Goal: Task Accomplishment & Management: Complete application form

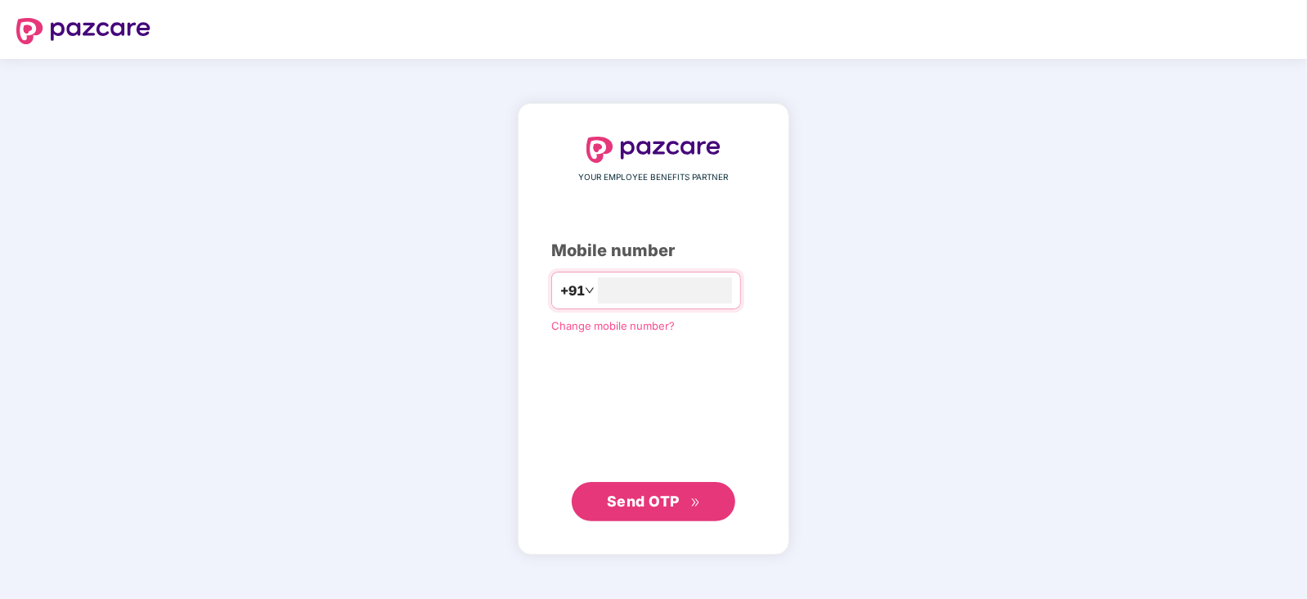
type input "**********"
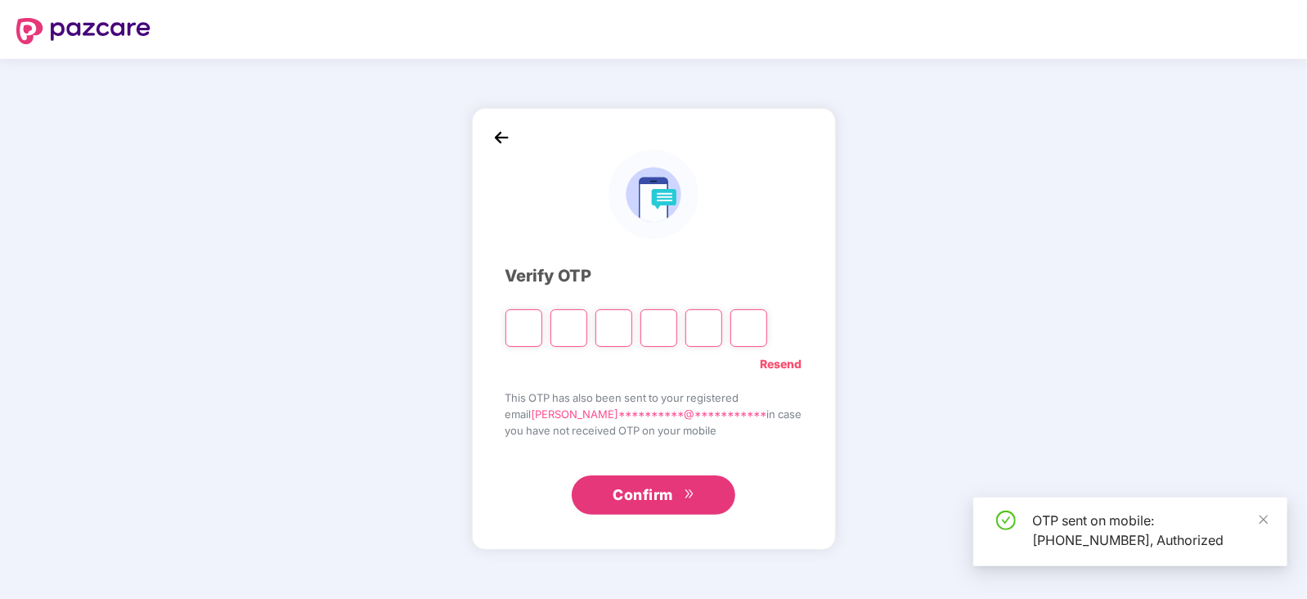
type input "*"
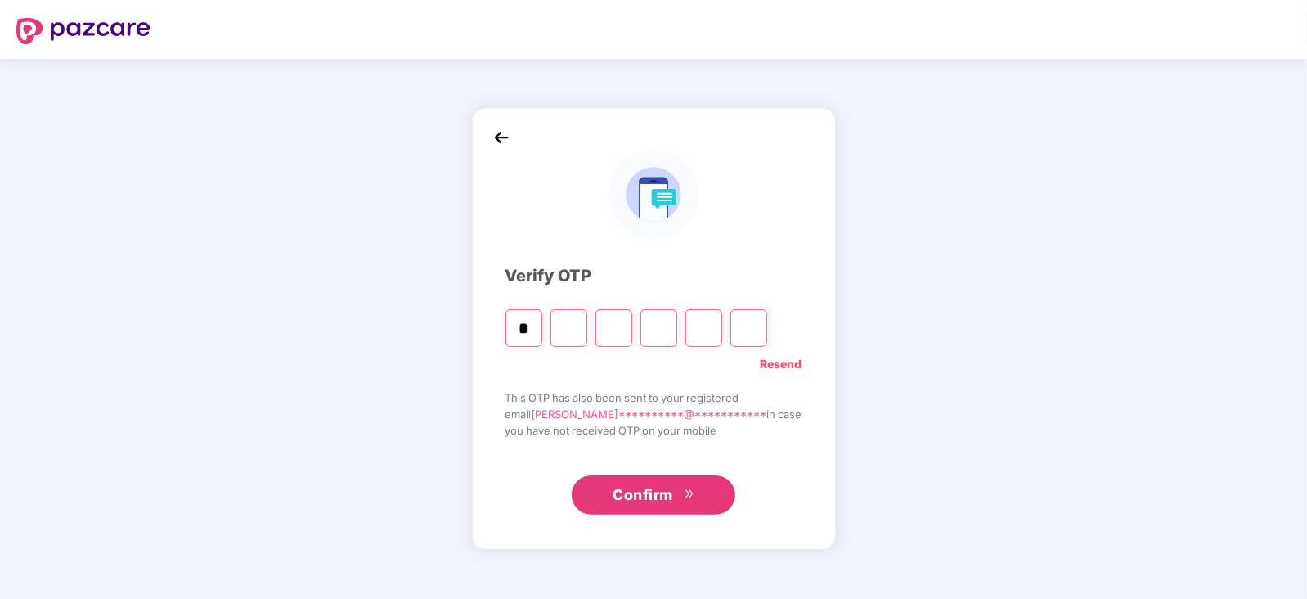
type input "*"
